Goal: Task Accomplishment & Management: Use online tool/utility

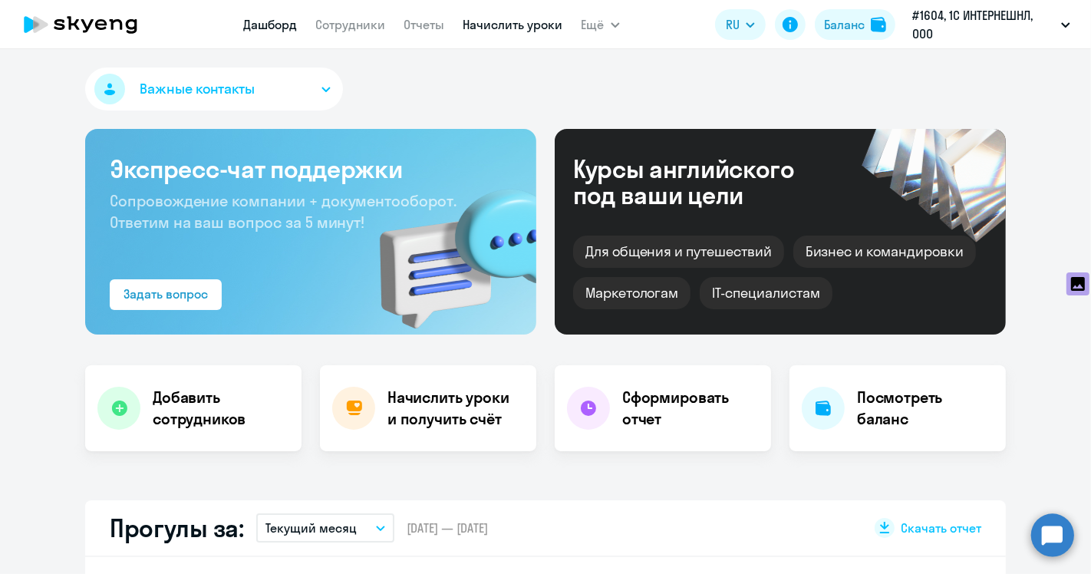
click at [524, 29] on link "Начислить уроки" at bounding box center [513, 24] width 100 height 15
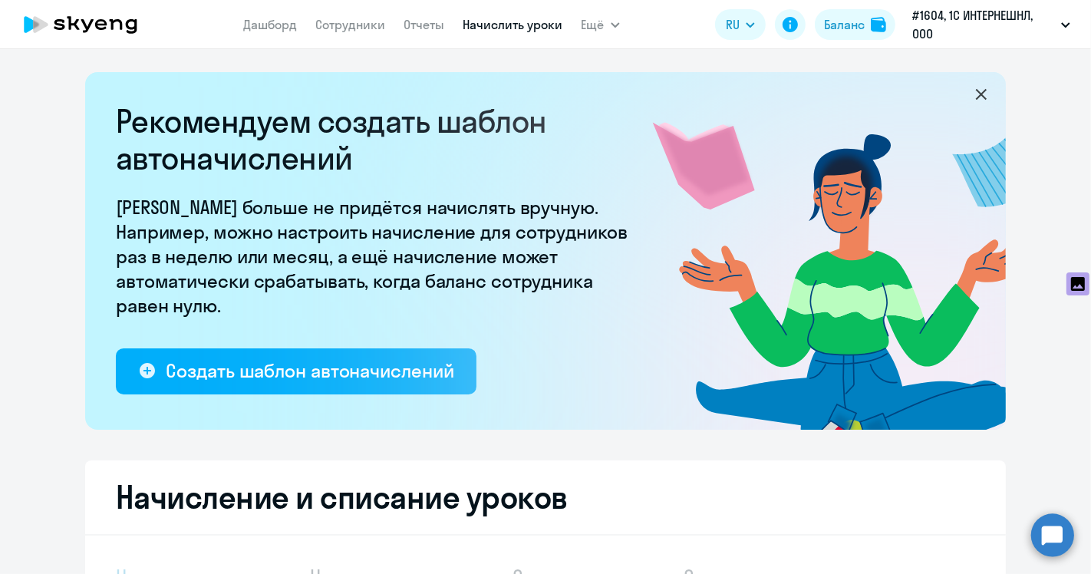
select select "10"
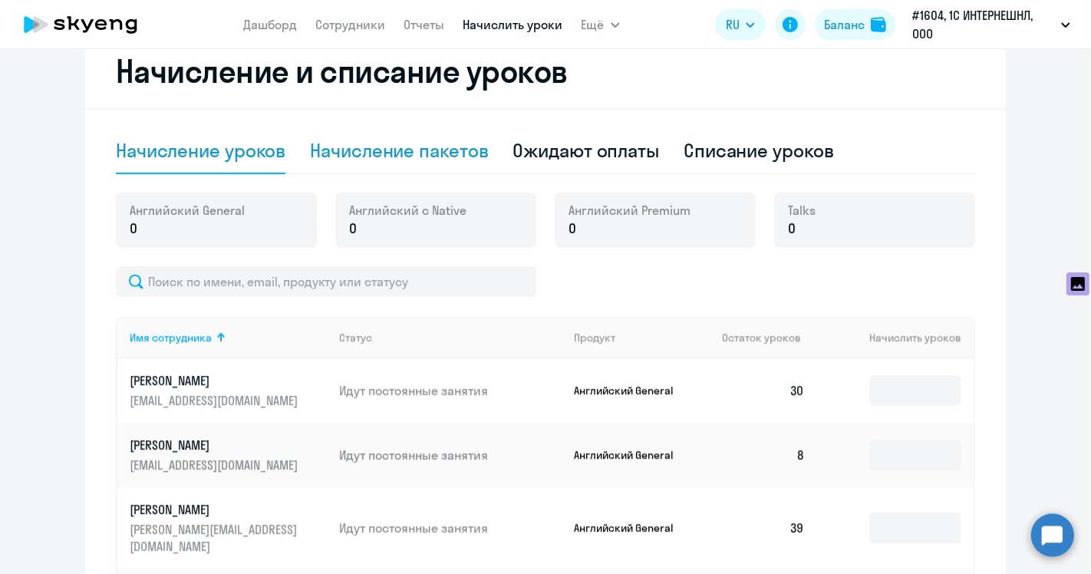
click at [404, 160] on div "Начисление пакетов" at bounding box center [399, 150] width 178 height 25
select select "10"
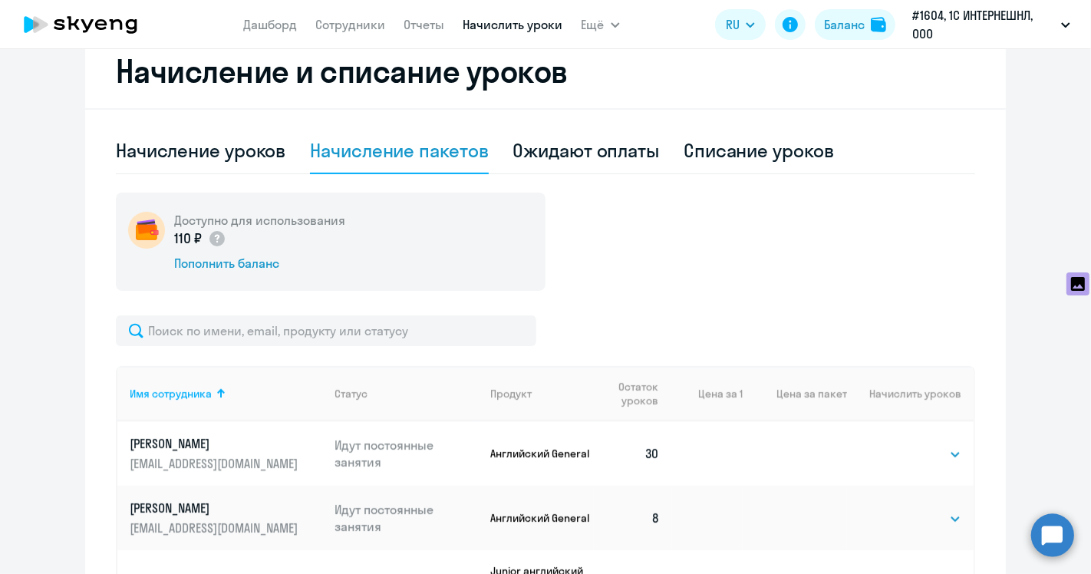
scroll to position [596, 0]
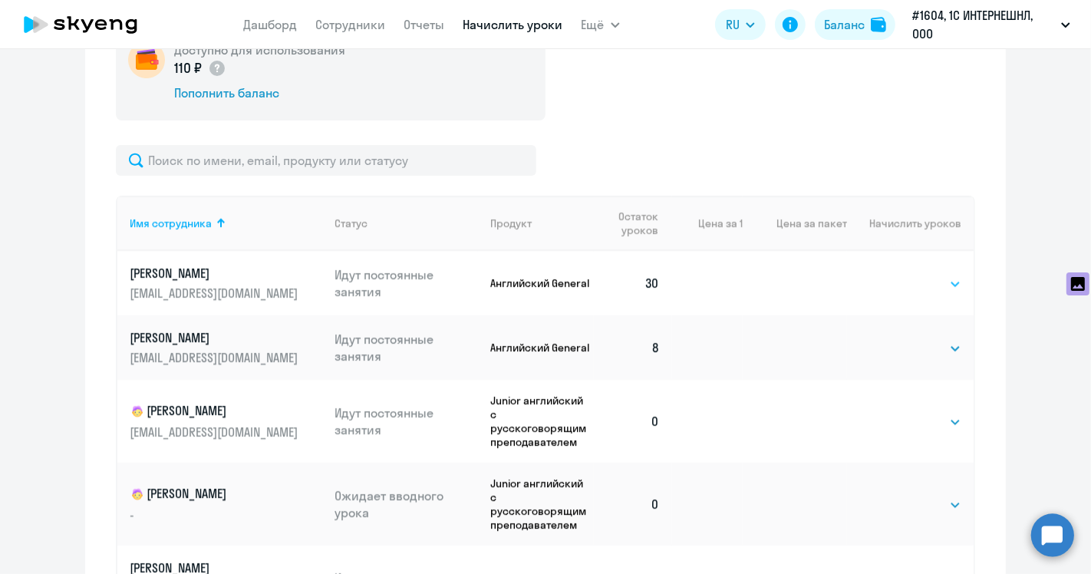
click at [898, 282] on select "Выбрать 4 8 16 32 64 96 128" at bounding box center [929, 284] width 63 height 18
click at [898, 275] on select "Выбрать 4 8 16 32 64 96 128" at bounding box center [929, 284] width 63 height 18
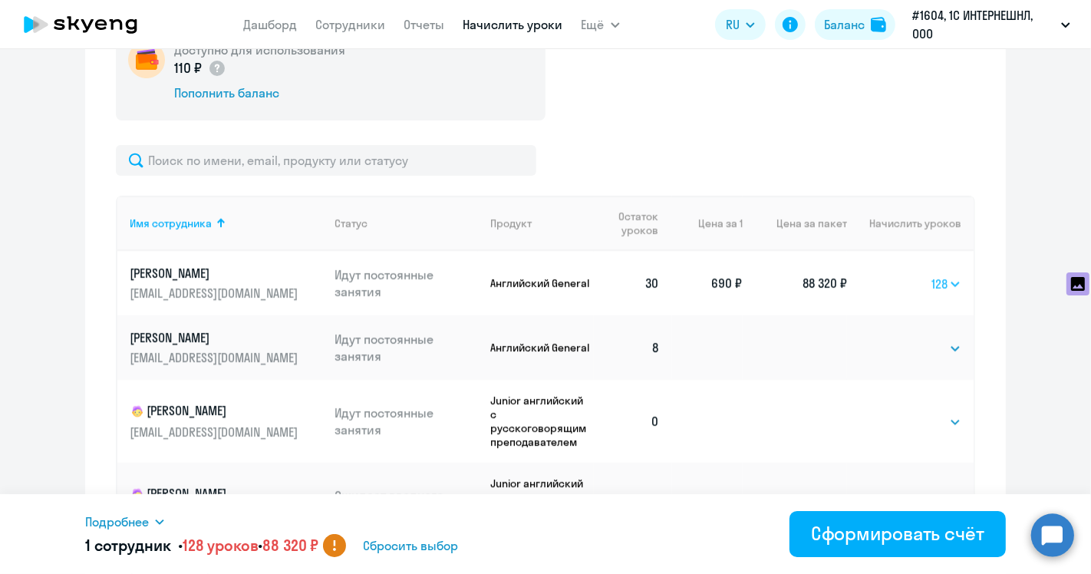
click at [931, 287] on select "Выбрать 4 8 16 32 64 96 128" at bounding box center [946, 284] width 30 height 18
click at [931, 275] on select "Выбрать 4 8 16 32 64 96 128" at bounding box center [946, 284] width 30 height 18
click at [934, 288] on select "Выбрать 4 8 16 32 64 96 128" at bounding box center [948, 284] width 28 height 18
click at [934, 275] on select "Выбрать 4 8 16 32 64 96 128" at bounding box center [948, 284] width 28 height 18
click at [934, 280] on select "Выбрать 4 8 16 32 64 96 128" at bounding box center [947, 284] width 27 height 18
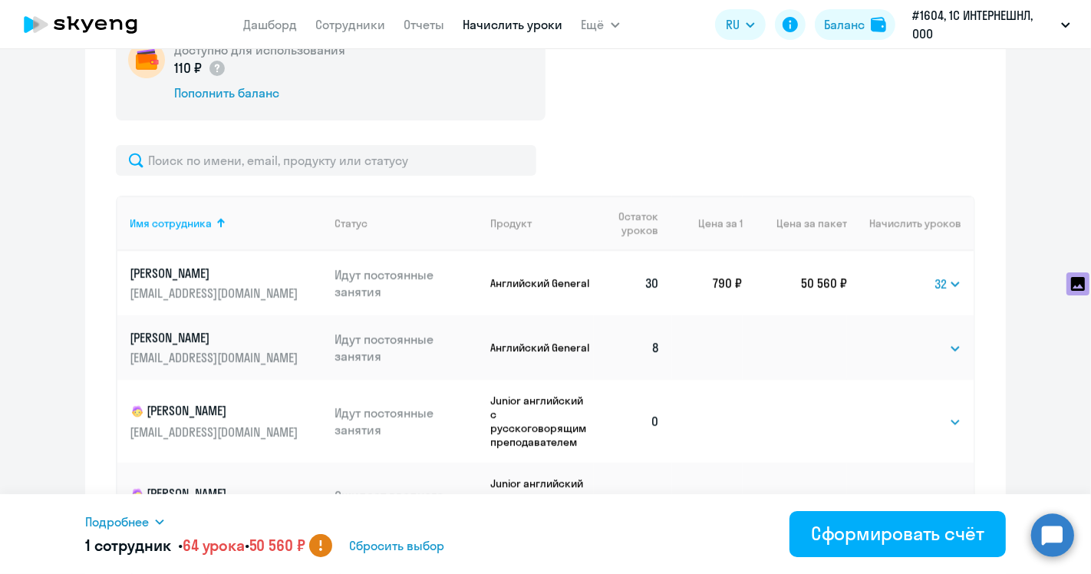
click at [934, 275] on select "Выбрать 4 8 16 32 64 96 128" at bounding box center [947, 284] width 27 height 18
click at [935, 285] on select "Выбрать 4 8 16 32 64 96 128" at bounding box center [948, 284] width 26 height 18
click at [935, 275] on select "Выбрать 4 8 16 32 64 96 128" at bounding box center [948, 284] width 26 height 18
click at [937, 285] on select "Выбрать 4 8 16 32 64 96 128" at bounding box center [949, 284] width 25 height 18
click at [937, 275] on select "Выбрать 4 8 16 32 64 96 128" at bounding box center [949, 284] width 25 height 18
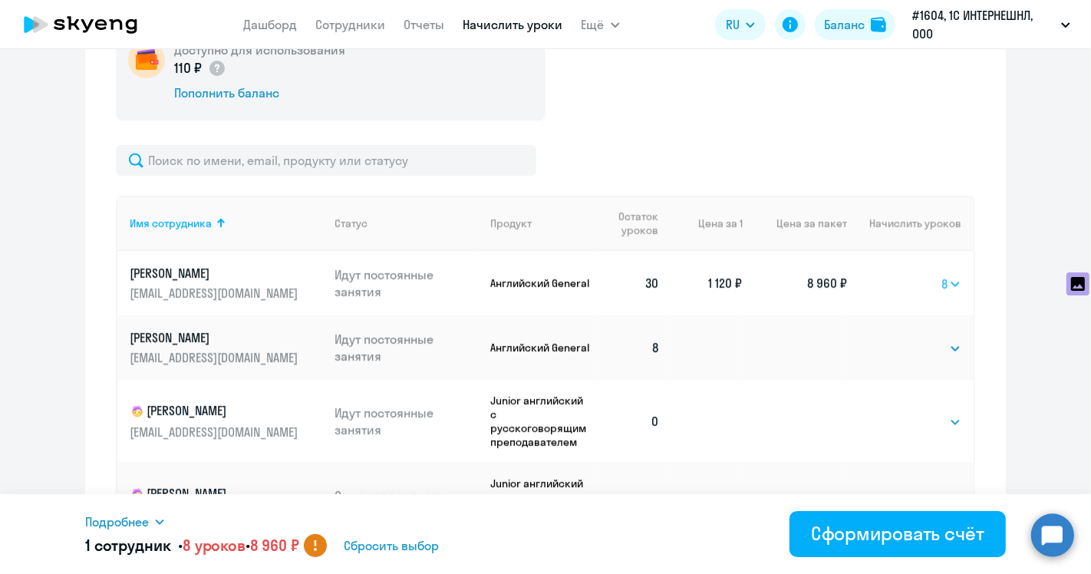
click at [941, 279] on select "Выбрать 4 8 16 32 64 96 128" at bounding box center [951, 284] width 20 height 18
select select "4"
click at [941, 275] on select "Выбрать 4 8 16 32 64 96 128" at bounding box center [951, 284] width 20 height 18
